Goal: Navigation & Orientation: Find specific page/section

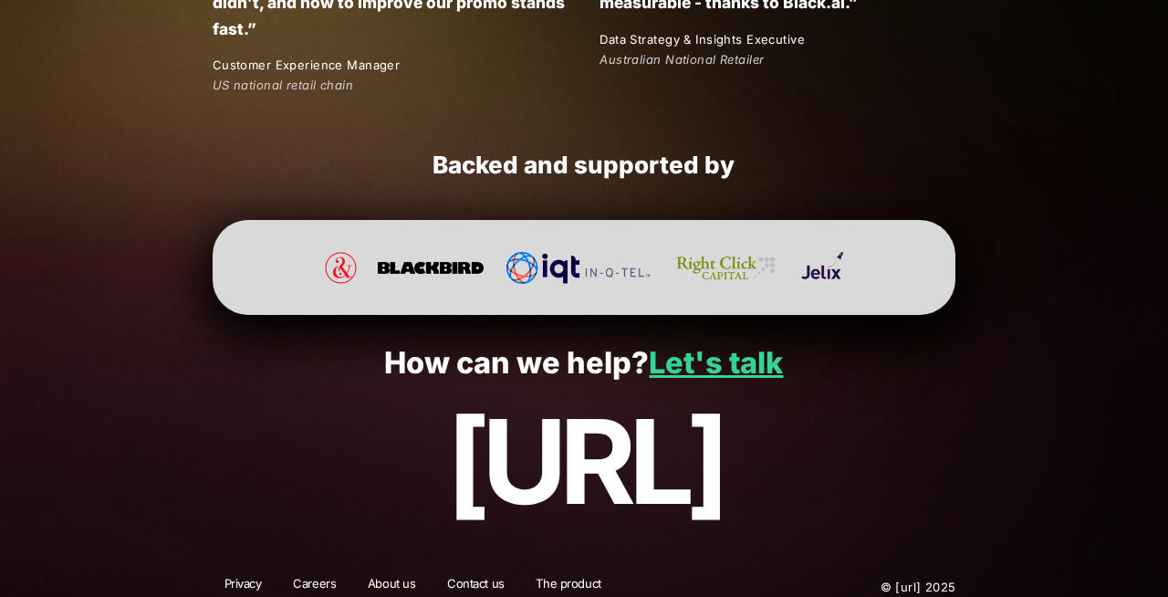
scroll to position [3488, 0]
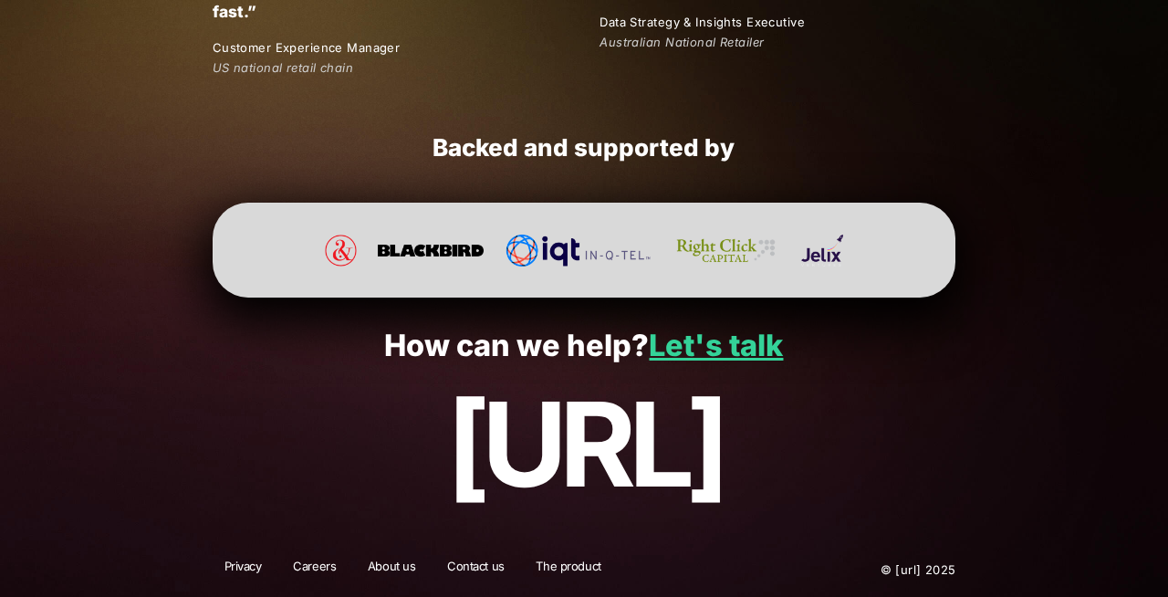
click at [400, 571] on link "About us" at bounding box center [392, 570] width 72 height 24
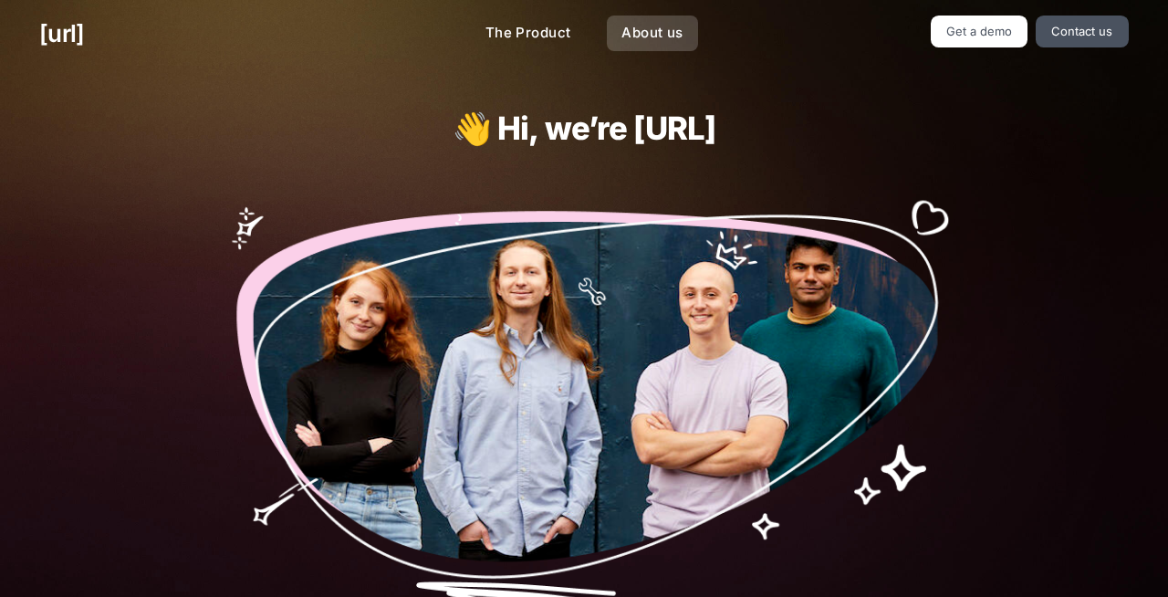
click at [663, 28] on link "About us" at bounding box center [652, 34] width 90 height 36
click at [646, 30] on link "About us" at bounding box center [652, 34] width 90 height 36
